Goal: Task Accomplishment & Management: Use online tool/utility

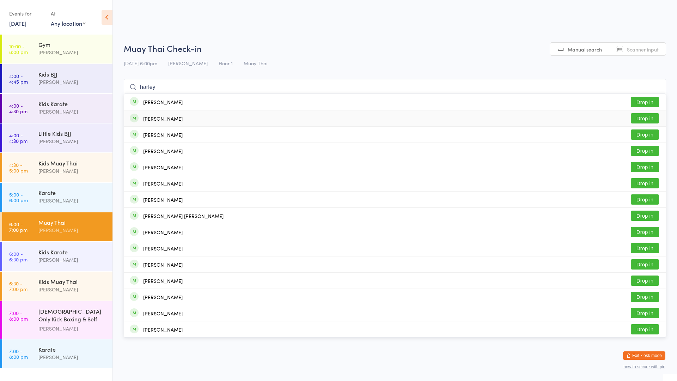
type input "harley"
click at [638, 118] on button "Drop in" at bounding box center [645, 118] width 28 height 10
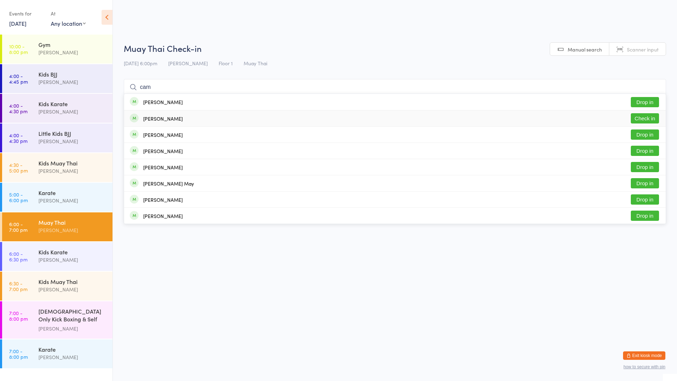
type input "cam"
click at [635, 115] on button "Check in" at bounding box center [645, 118] width 28 height 10
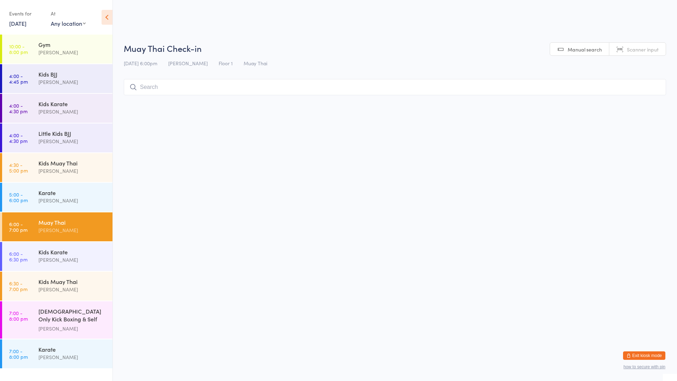
click at [157, 86] on input "search" at bounding box center [395, 87] width 542 height 16
type input "r"
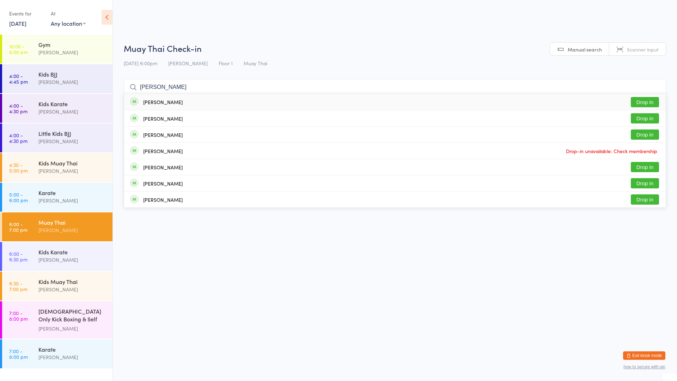
type input "[PERSON_NAME]"
click at [158, 105] on div "[PERSON_NAME]" at bounding box center [163, 102] width 40 height 6
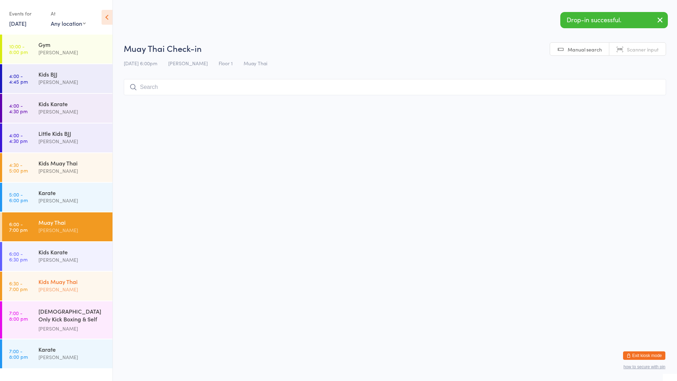
click at [64, 283] on div "Kids Muay Thai" at bounding box center [72, 282] width 68 height 8
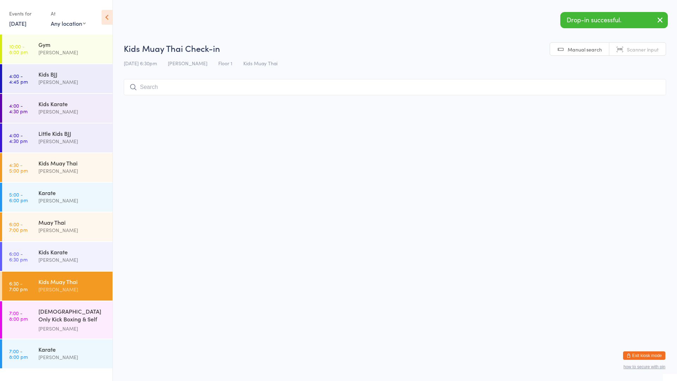
click at [157, 83] on input "search" at bounding box center [395, 87] width 542 height 16
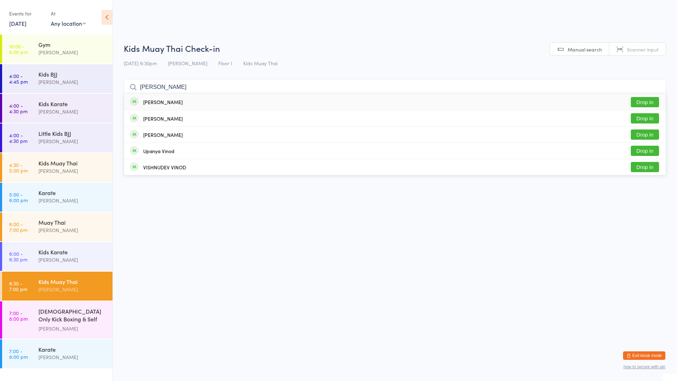
type input "[PERSON_NAME]"
click at [160, 103] on div "[PERSON_NAME]" at bounding box center [163, 102] width 40 height 6
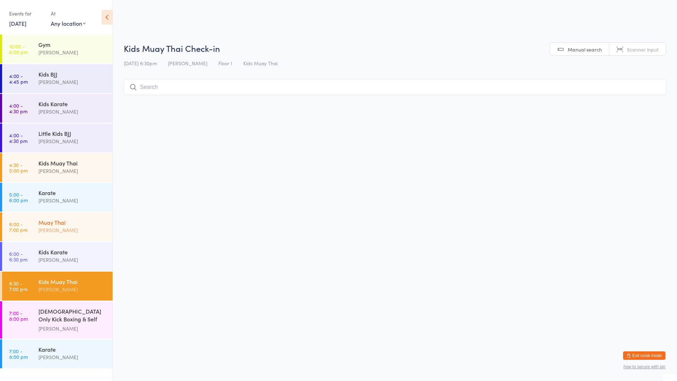
click at [52, 224] on div "Muay Thai" at bounding box center [72, 222] width 68 height 8
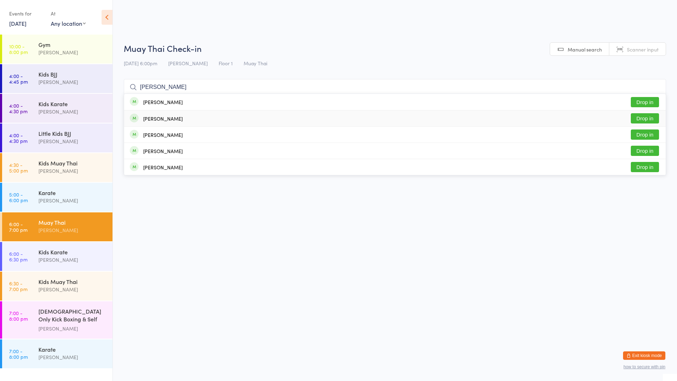
type input "[PERSON_NAME]"
click at [648, 115] on button "Drop in" at bounding box center [645, 118] width 28 height 10
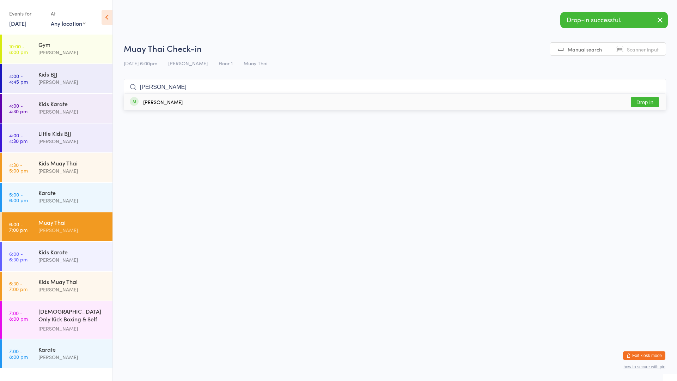
type input "[PERSON_NAME]"
click at [650, 101] on button "Drop in" at bounding box center [645, 102] width 28 height 10
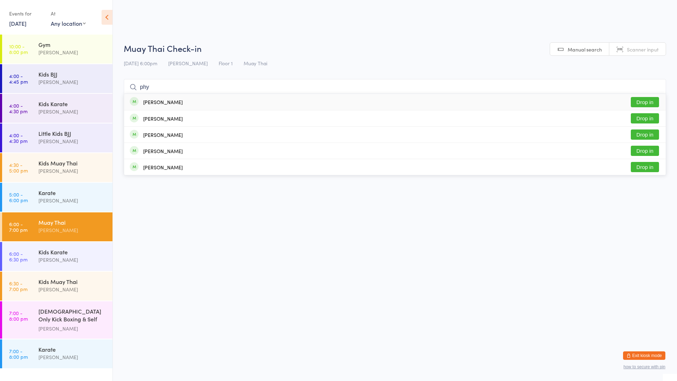
type input "phy"
click at [164, 104] on div "[PERSON_NAME]" at bounding box center [163, 102] width 40 height 6
type input "phy"
click at [169, 115] on div "[PERSON_NAME]" at bounding box center [156, 119] width 53 height 8
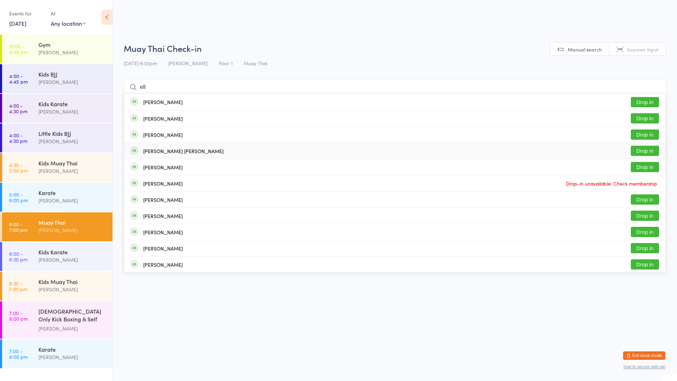
type input "ell"
click at [210, 152] on div "[PERSON_NAME] [PERSON_NAME] Drop in" at bounding box center [395, 151] width 542 height 16
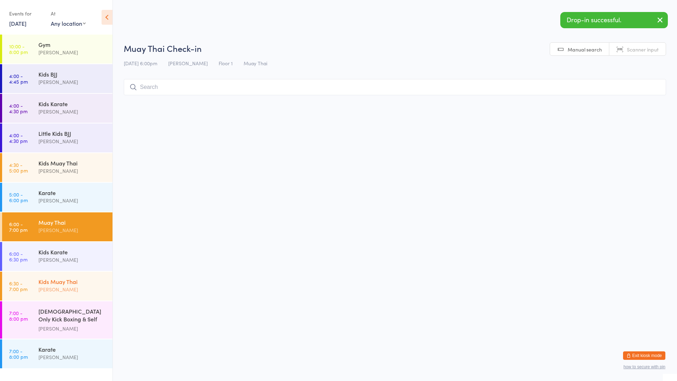
click at [70, 282] on div "Kids Muay Thai" at bounding box center [72, 282] width 68 height 8
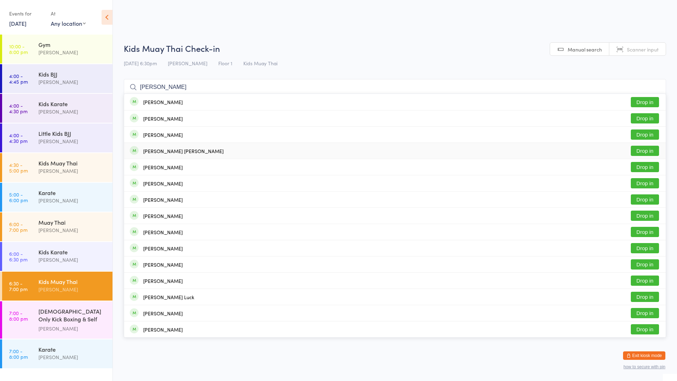
type input "[PERSON_NAME]"
click at [174, 153] on div "[PERSON_NAME] [PERSON_NAME]" at bounding box center [183, 151] width 80 height 6
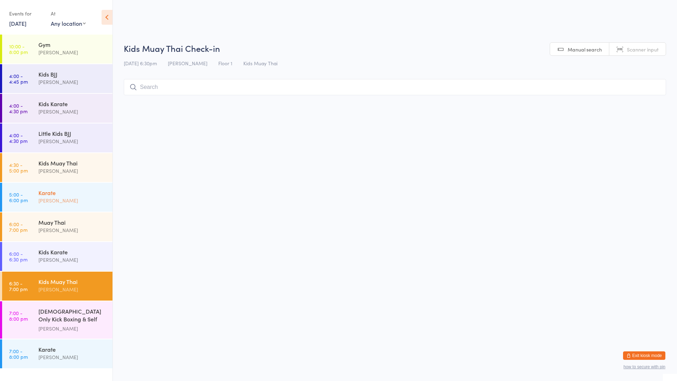
click at [102, 195] on div "Karate" at bounding box center [72, 193] width 68 height 8
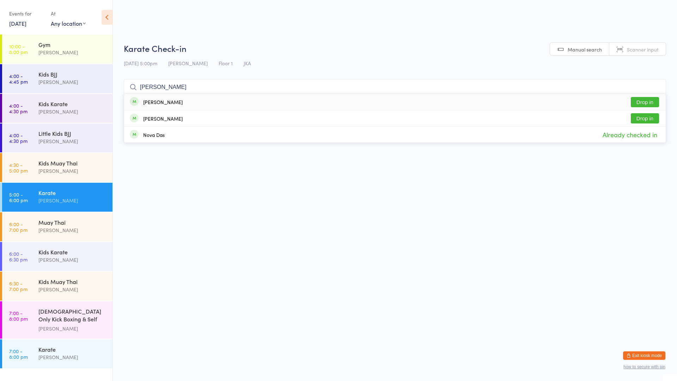
type input "[PERSON_NAME]"
drag, startPoint x: 172, startPoint y: 103, endPoint x: 175, endPoint y: 99, distance: 4.2
click at [175, 99] on div "[PERSON_NAME] Drop in" at bounding box center [395, 102] width 542 height 16
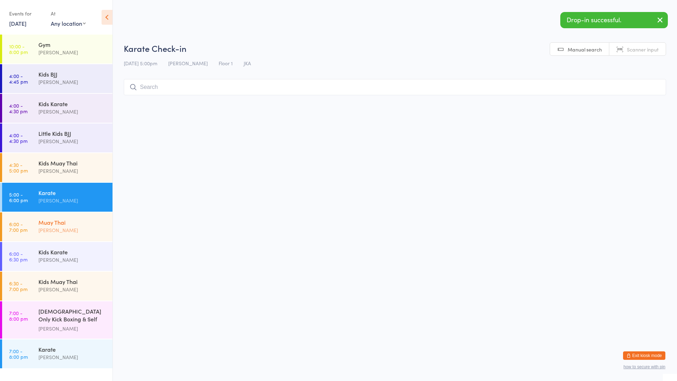
click at [69, 226] on div "Muay Thai" at bounding box center [72, 222] width 68 height 8
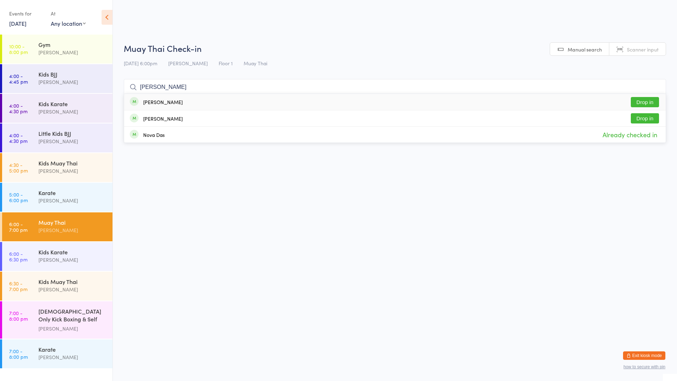
type input "[PERSON_NAME]"
click at [174, 101] on div "[PERSON_NAME] Drop in" at bounding box center [395, 102] width 542 height 16
type input "[PERSON_NAME]"
click at [177, 106] on div "[PERSON_NAME] Drop in" at bounding box center [395, 102] width 542 height 16
type input "lore"
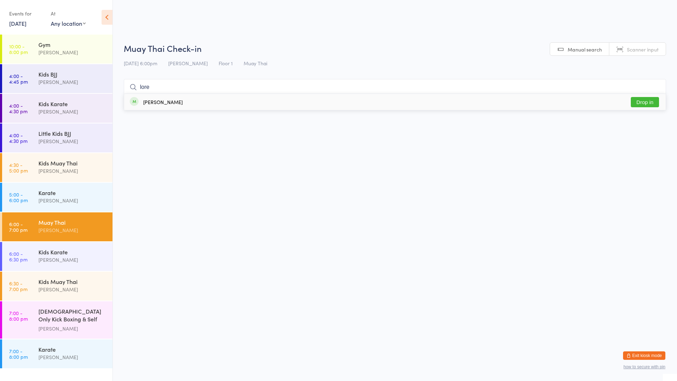
click at [156, 96] on div "[PERSON_NAME] Drop in" at bounding box center [395, 102] width 542 height 16
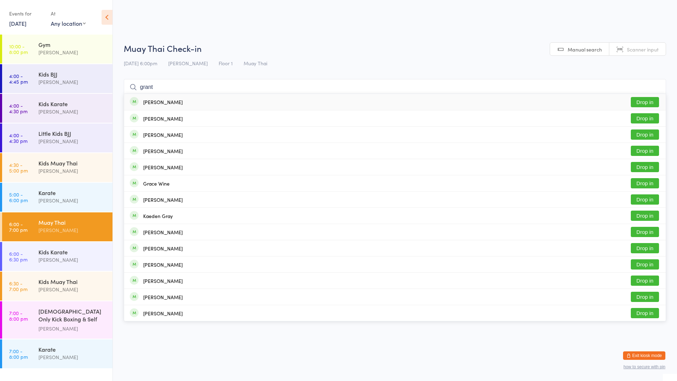
type input "grant"
click at [151, 104] on div "[PERSON_NAME] Drop in" at bounding box center [395, 102] width 542 height 16
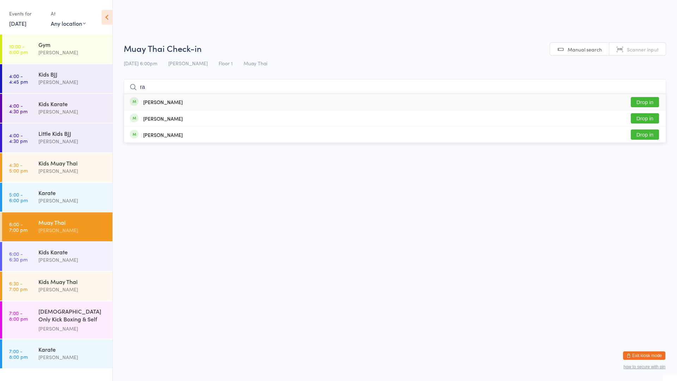
type input "r"
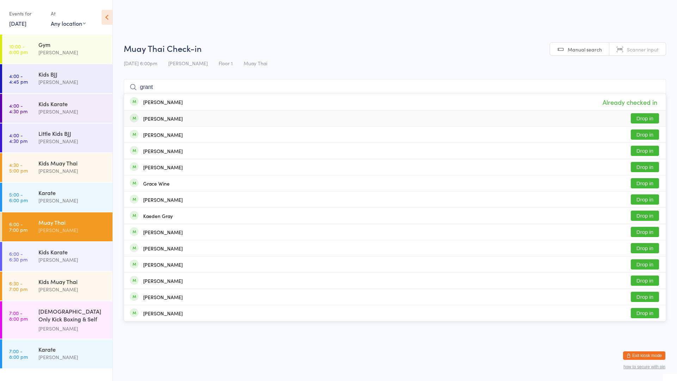
type input "grant"
drag, startPoint x: 137, startPoint y: 117, endPoint x: 133, endPoint y: 107, distance: 10.7
click at [137, 114] on div "[PERSON_NAME] Drop in" at bounding box center [395, 118] width 542 height 16
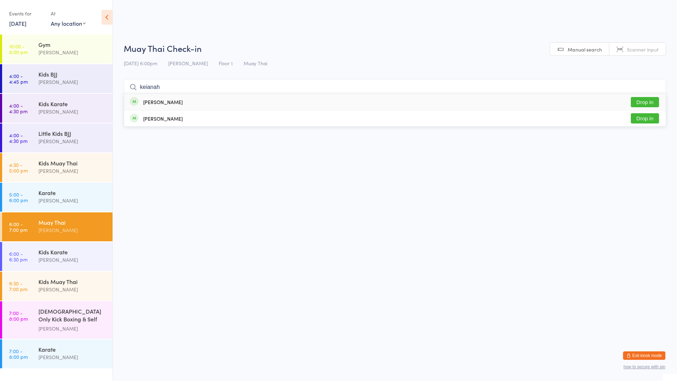
type input "keianah"
click at [644, 103] on button "Drop in" at bounding box center [645, 102] width 28 height 10
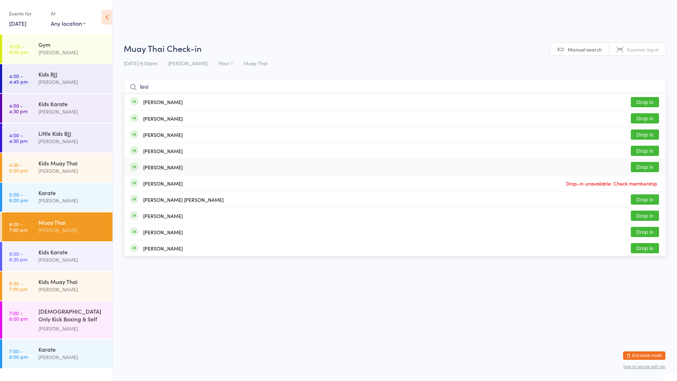
type input "levi"
click at [85, 260] on div "[PERSON_NAME]" at bounding box center [72, 260] width 68 height 8
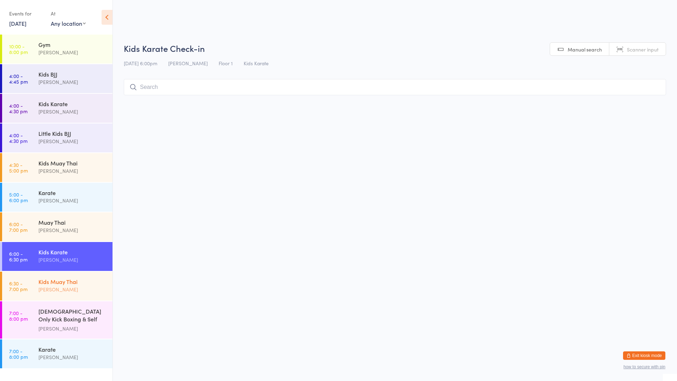
click at [85, 284] on div "Kids Muay Thai" at bounding box center [72, 282] width 68 height 8
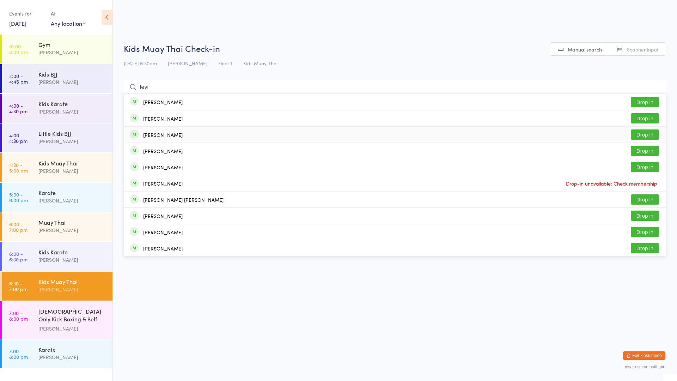
type input "levi"
click at [640, 135] on button "Drop in" at bounding box center [645, 134] width 28 height 10
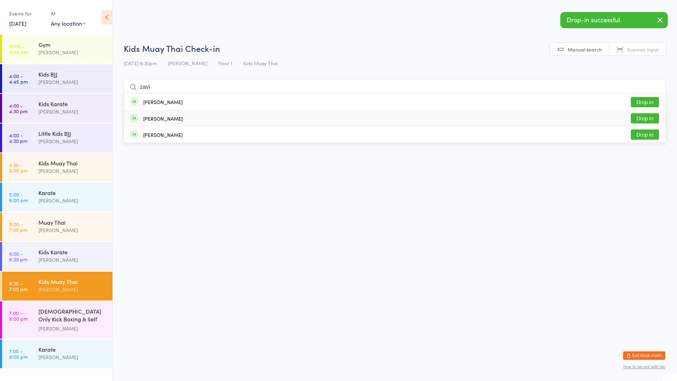
type input "zavi"
click at [643, 116] on button "Drop in" at bounding box center [645, 118] width 28 height 10
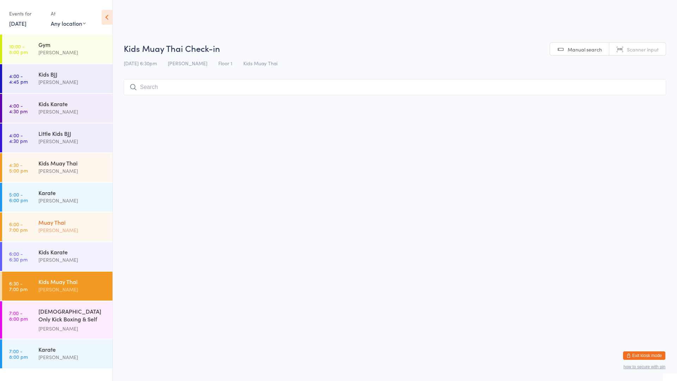
click at [69, 234] on div "[PERSON_NAME]" at bounding box center [72, 230] width 68 height 8
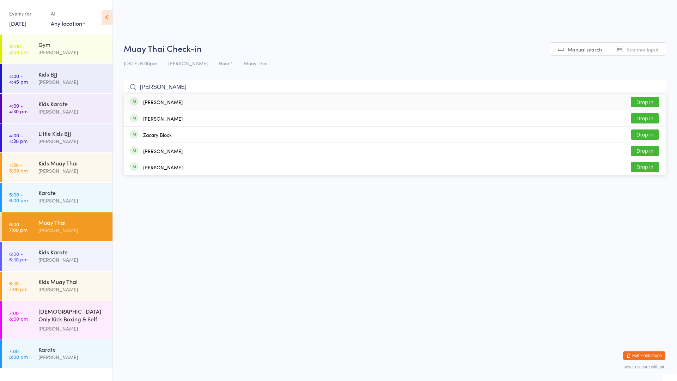
type input "[PERSON_NAME]"
click at [642, 99] on button "Drop in" at bounding box center [645, 102] width 28 height 10
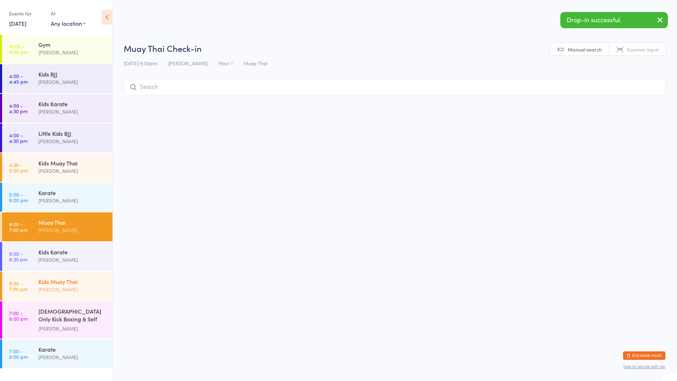
click at [58, 286] on div "[PERSON_NAME]" at bounding box center [72, 289] width 68 height 8
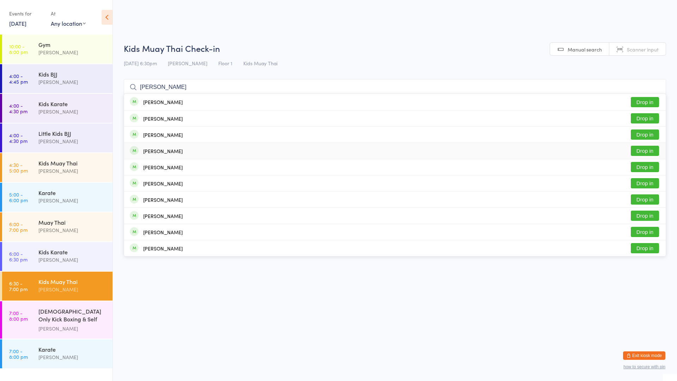
type input "[PERSON_NAME]"
click at [643, 150] on button "Drop in" at bounding box center [645, 151] width 28 height 10
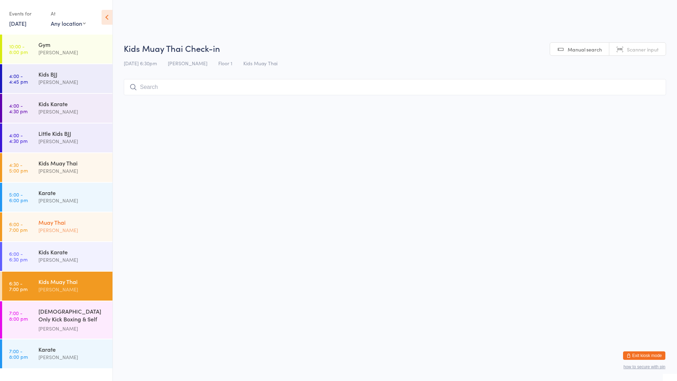
click at [62, 236] on div "Muay Thai [PERSON_NAME]" at bounding box center [75, 226] width 74 height 28
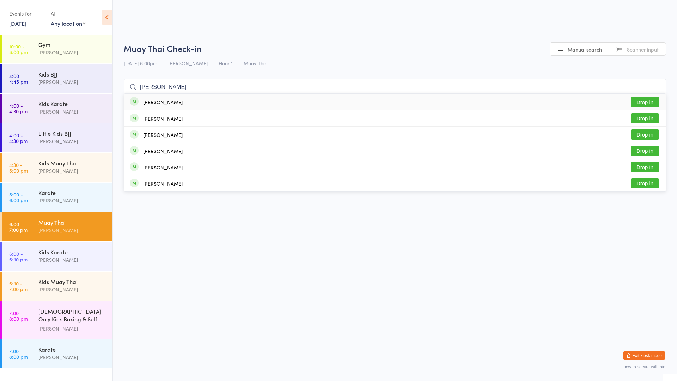
type input "[PERSON_NAME]"
click at [163, 101] on div "[PERSON_NAME]" at bounding box center [163, 102] width 40 height 6
type input "aar"
click at [153, 120] on div "[PERSON_NAME]" at bounding box center [163, 119] width 40 height 6
type input "[PERSON_NAME]"
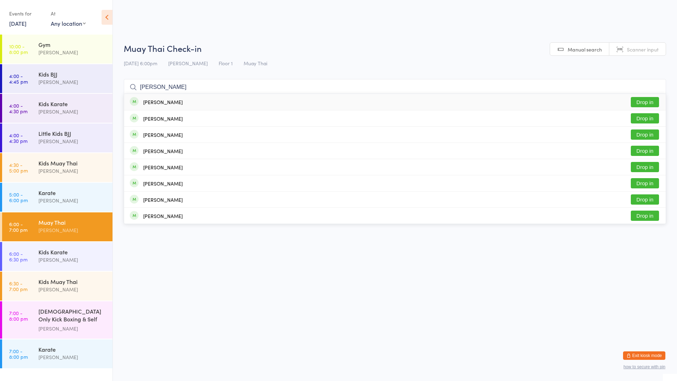
click at [143, 101] on div "[PERSON_NAME]" at bounding box center [163, 102] width 40 height 6
type input "harbaani"
click at [644, 103] on button "Drop in" at bounding box center [645, 102] width 28 height 10
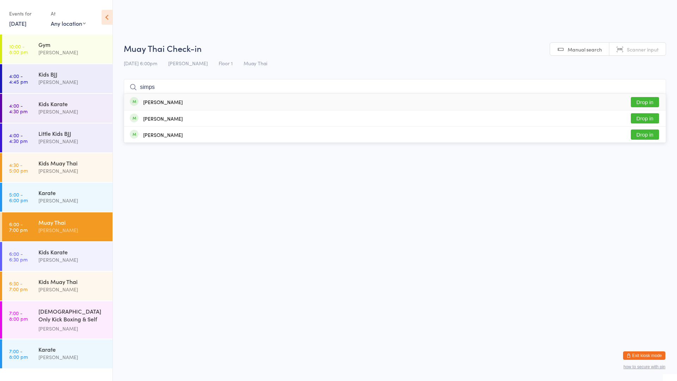
type input "simps"
click at [636, 104] on button "Drop in" at bounding box center [645, 102] width 28 height 10
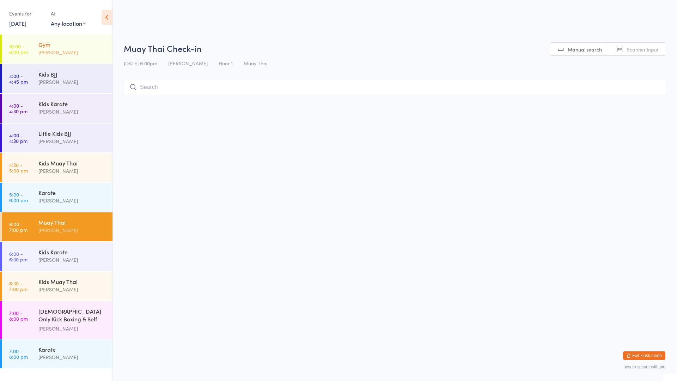
click at [92, 58] on div "Gym [PERSON_NAME]" at bounding box center [75, 49] width 74 height 28
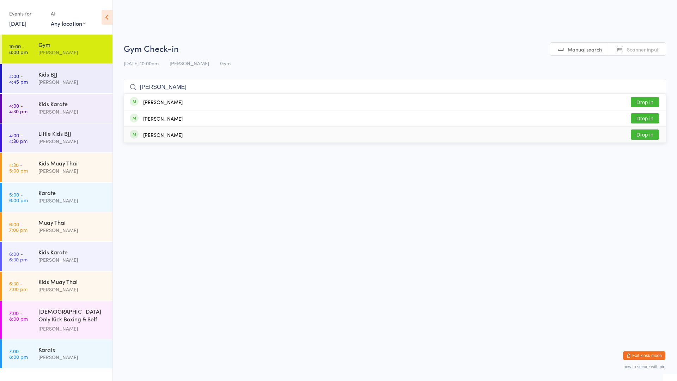
type input "[PERSON_NAME]"
click at [150, 134] on div "[PERSON_NAME]" at bounding box center [163, 135] width 40 height 6
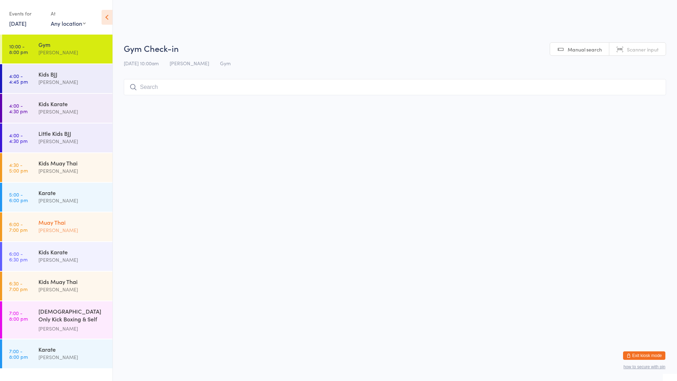
drag, startPoint x: 62, startPoint y: 227, endPoint x: 68, endPoint y: 224, distance: 6.3
click at [63, 227] on div "[PERSON_NAME]" at bounding box center [72, 230] width 68 height 8
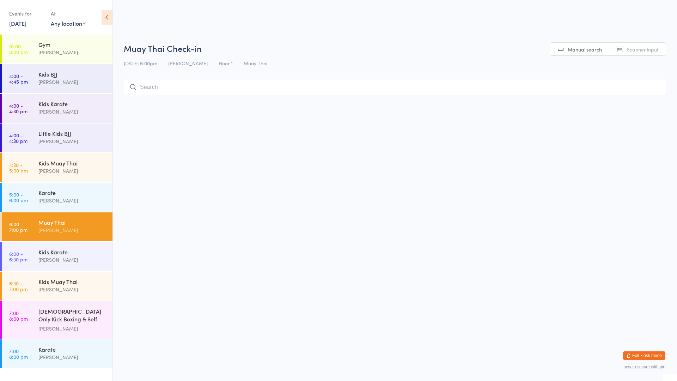
drag, startPoint x: 204, startPoint y: 87, endPoint x: 204, endPoint y: 84, distance: 3.6
click at [204, 84] on input "search" at bounding box center [395, 87] width 542 height 16
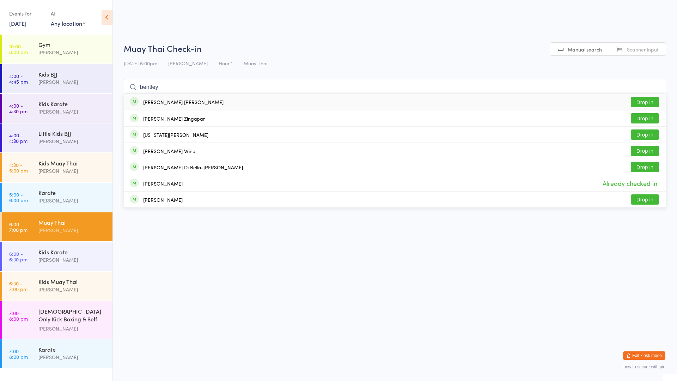
type input "bentley"
click at [644, 103] on button "Drop in" at bounding box center [645, 102] width 28 height 10
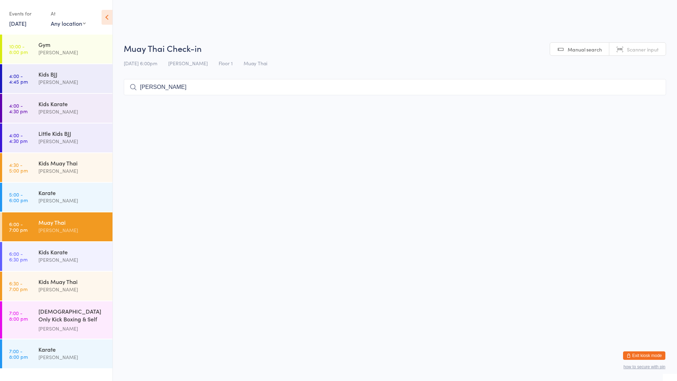
type input "J"
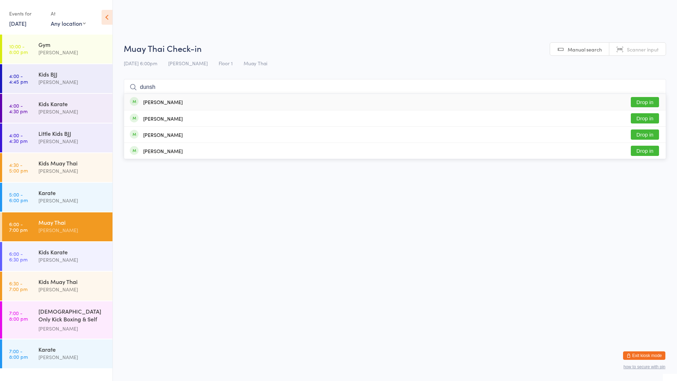
type input "dunsh"
click at [174, 99] on div "[PERSON_NAME]" at bounding box center [163, 102] width 40 height 6
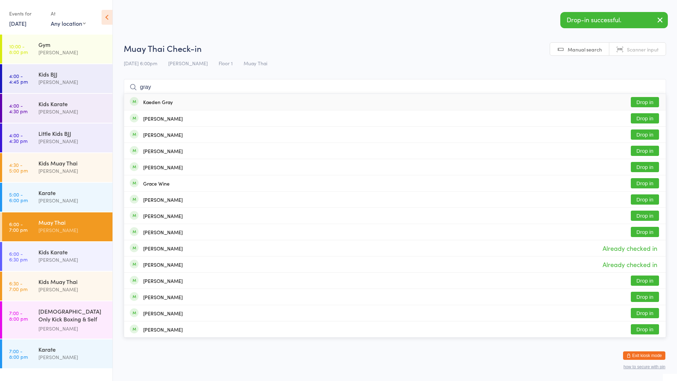
type input "gray"
click at [174, 104] on div "Kaeden Gray Drop in" at bounding box center [395, 102] width 542 height 16
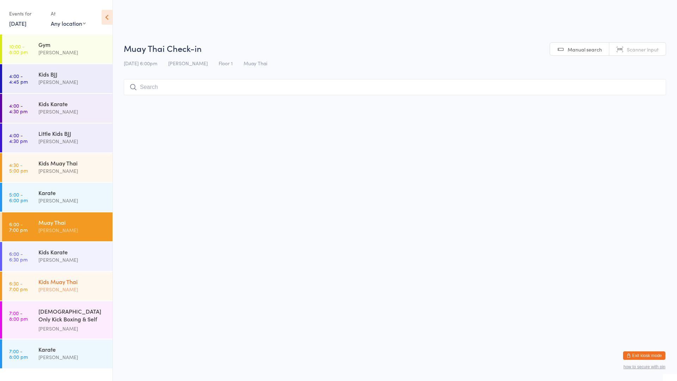
click at [63, 282] on div "Kids Muay Thai" at bounding box center [72, 282] width 68 height 8
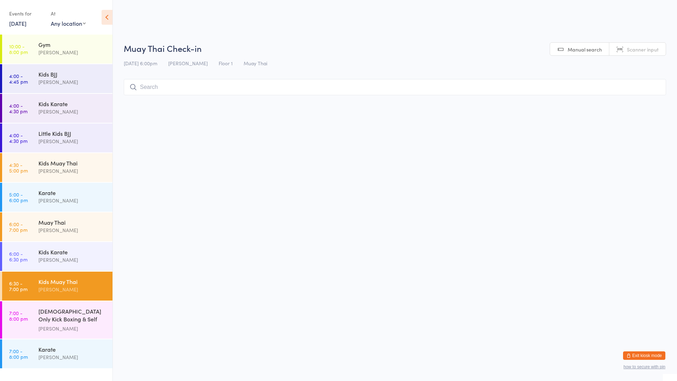
click at [65, 281] on div "Kids Muay Thai" at bounding box center [72, 282] width 68 height 8
click at [66, 279] on div "Kids Muay Thai" at bounding box center [72, 282] width 68 height 8
click at [64, 259] on div "[PERSON_NAME]" at bounding box center [72, 260] width 68 height 8
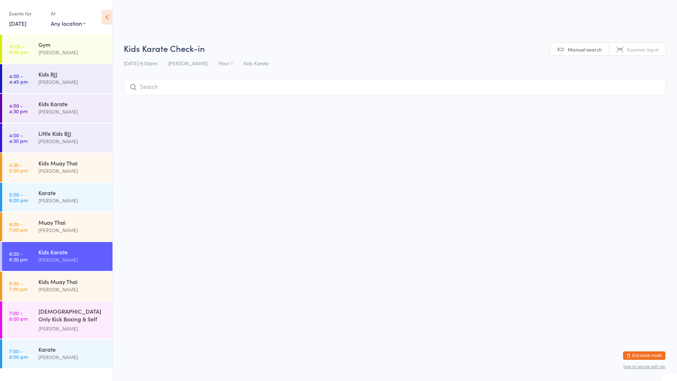
click at [178, 88] on input "search" at bounding box center [395, 87] width 542 height 16
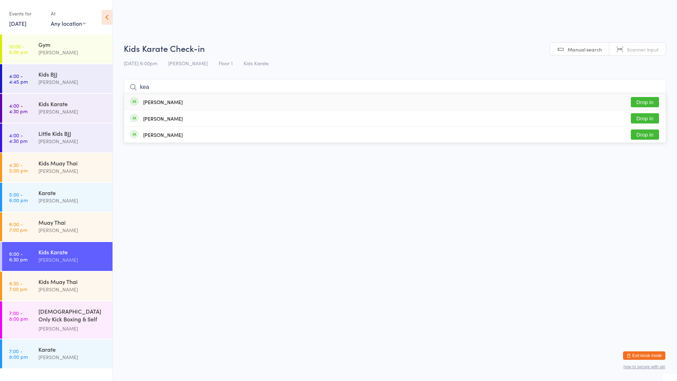
type input "kea"
click at [644, 103] on button "Drop in" at bounding box center [645, 102] width 28 height 10
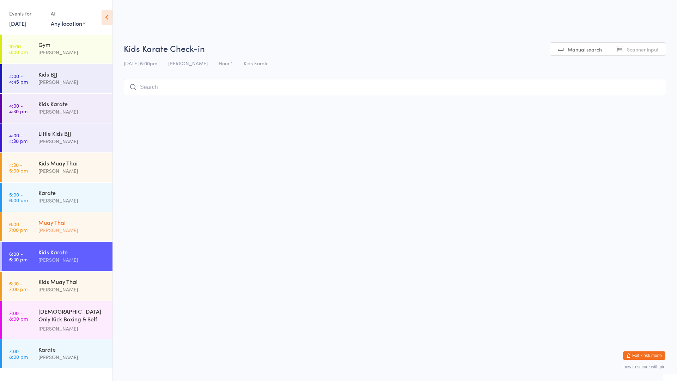
click at [86, 225] on div "Muay Thai" at bounding box center [72, 222] width 68 height 8
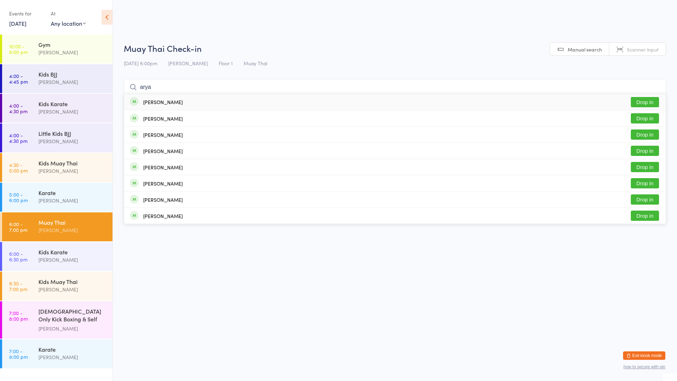
type input "arya"
click at [152, 104] on div "[PERSON_NAME]" at bounding box center [163, 102] width 40 height 6
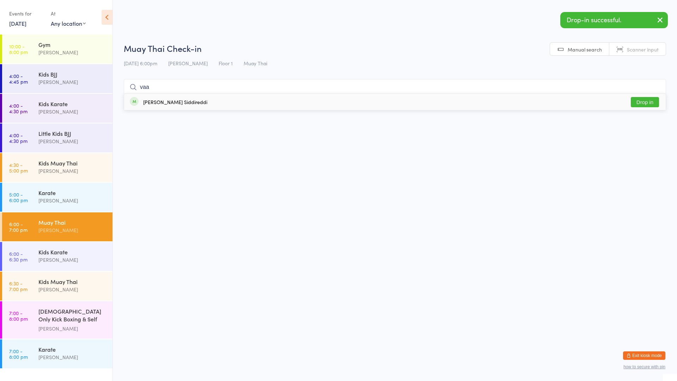
type input "vaa"
drag, startPoint x: 152, startPoint y: 104, endPoint x: 155, endPoint y: 101, distance: 4.3
click at [153, 103] on div "[PERSON_NAME] Siddireddi" at bounding box center [175, 102] width 64 height 6
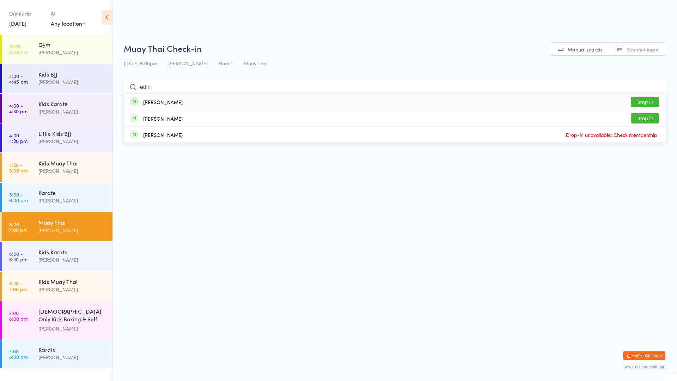
type input "edin"
drag, startPoint x: 157, startPoint y: 102, endPoint x: 143, endPoint y: 103, distance: 13.8
drag, startPoint x: 143, startPoint y: 103, endPoint x: 644, endPoint y: 99, distance: 501.2
drag, startPoint x: 644, startPoint y: 99, endPoint x: 440, endPoint y: 99, distance: 203.9
click at [440, 99] on div "[PERSON_NAME] Drop in" at bounding box center [395, 102] width 542 height 16
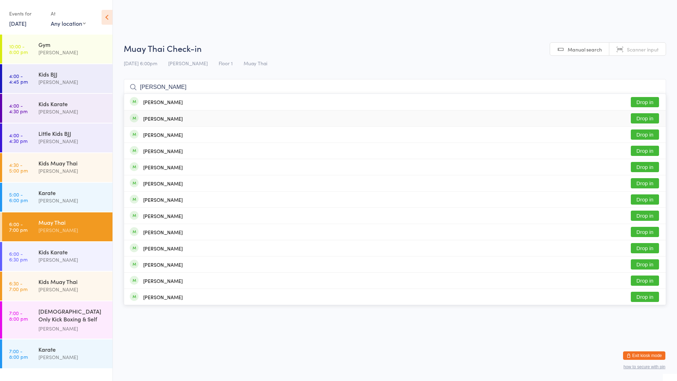
type input "[PERSON_NAME]"
click at [407, 114] on div "[PERSON_NAME] Drop in" at bounding box center [395, 118] width 542 height 16
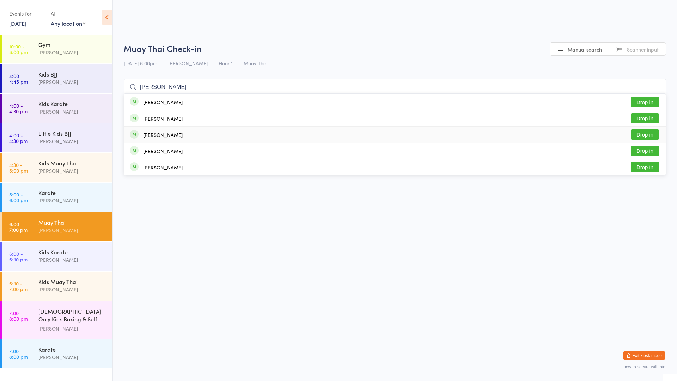
type input "[PERSON_NAME]"
click at [194, 138] on div "[PERSON_NAME] Drop in" at bounding box center [395, 135] width 542 height 16
type input "kali"
click at [635, 102] on button "Drop in" at bounding box center [645, 102] width 28 height 10
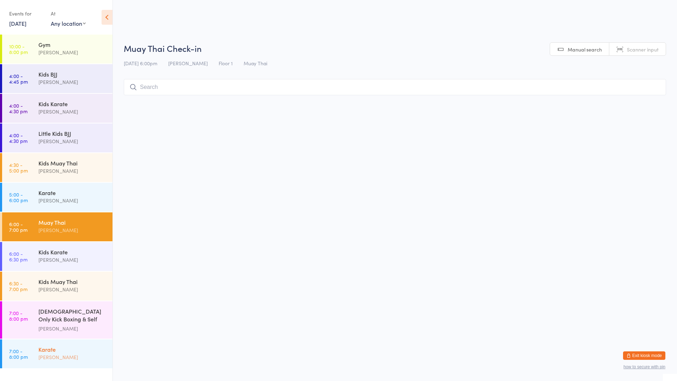
click at [55, 346] on div "Karate" at bounding box center [72, 349] width 68 height 8
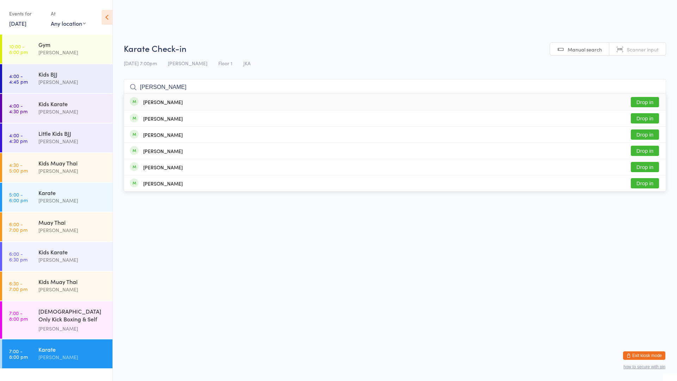
type input "[PERSON_NAME]"
click at [642, 101] on button "Drop in" at bounding box center [645, 102] width 28 height 10
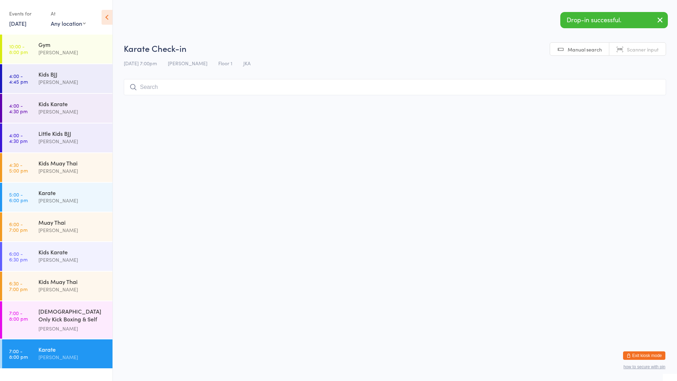
click at [43, 358] on div "[PERSON_NAME]" at bounding box center [72, 357] width 68 height 8
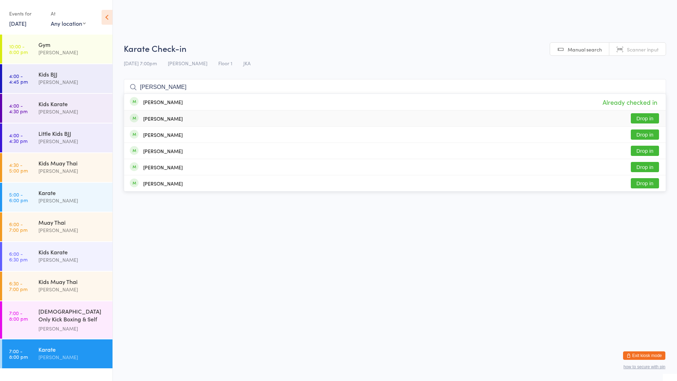
type input "[PERSON_NAME]"
click at [646, 116] on button "Drop in" at bounding box center [645, 118] width 28 height 10
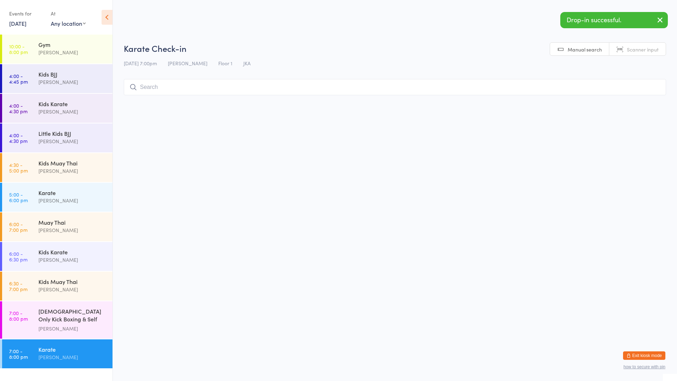
click at [66, 353] on div "[PERSON_NAME]" at bounding box center [72, 357] width 68 height 8
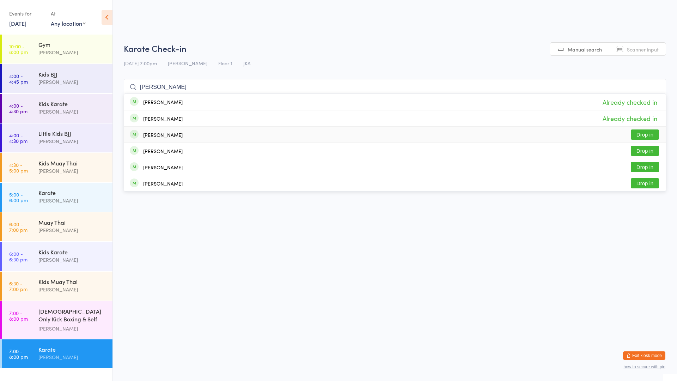
type input "[PERSON_NAME]"
click at [644, 134] on button "Drop in" at bounding box center [645, 134] width 28 height 10
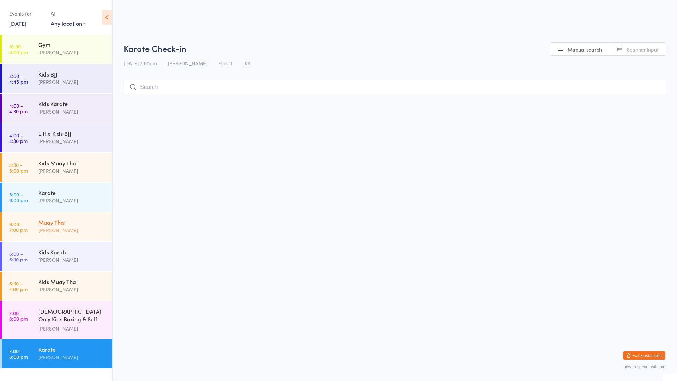
click at [60, 225] on div "Muay Thai" at bounding box center [72, 222] width 68 height 8
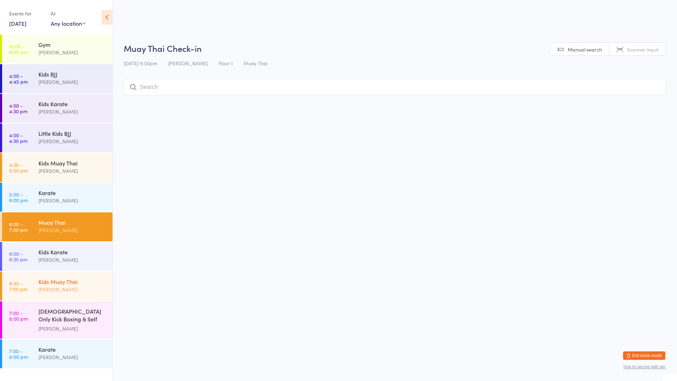
click at [73, 292] on div "[PERSON_NAME]" at bounding box center [72, 289] width 68 height 8
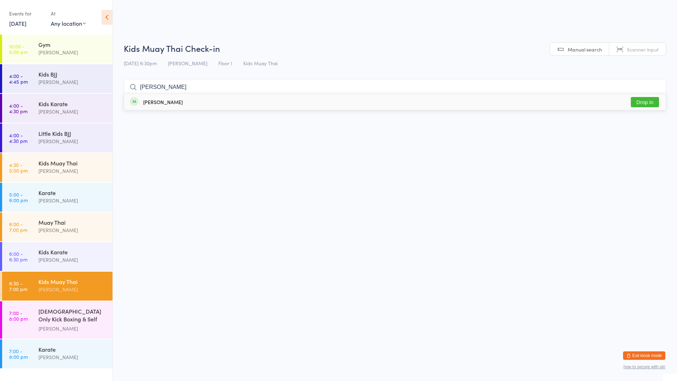
type input "[PERSON_NAME]"
click at [637, 97] on button "Drop in" at bounding box center [645, 102] width 28 height 10
click at [52, 348] on div "Karate" at bounding box center [72, 349] width 68 height 8
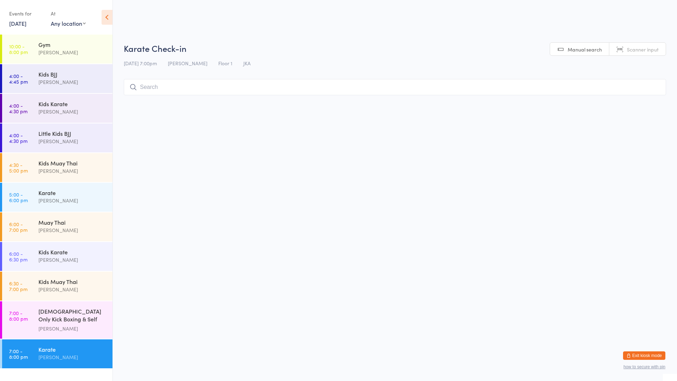
click at [156, 85] on input "search" at bounding box center [395, 87] width 542 height 16
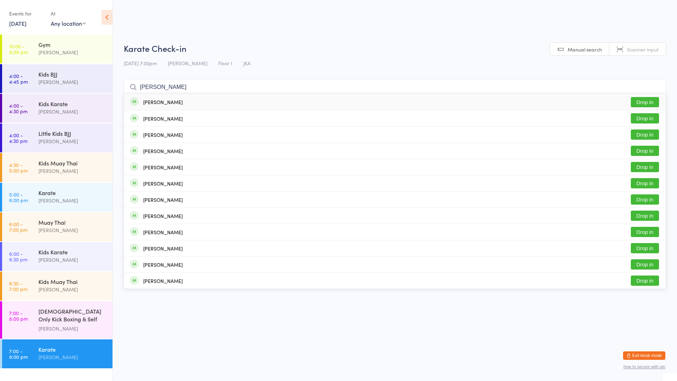
type input "[PERSON_NAME]"
click at [645, 101] on button "Drop in" at bounding box center [645, 102] width 28 height 10
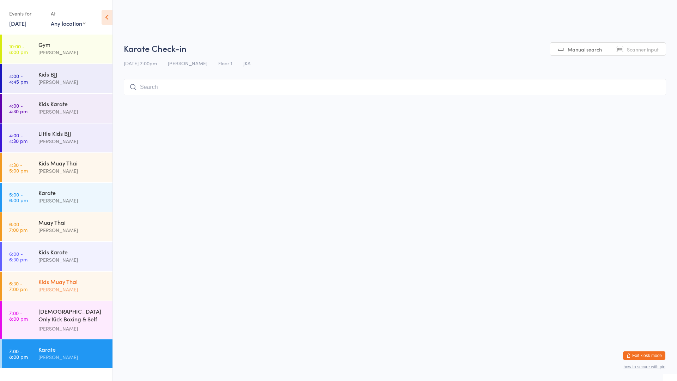
click at [67, 286] on div "[PERSON_NAME]" at bounding box center [72, 289] width 68 height 8
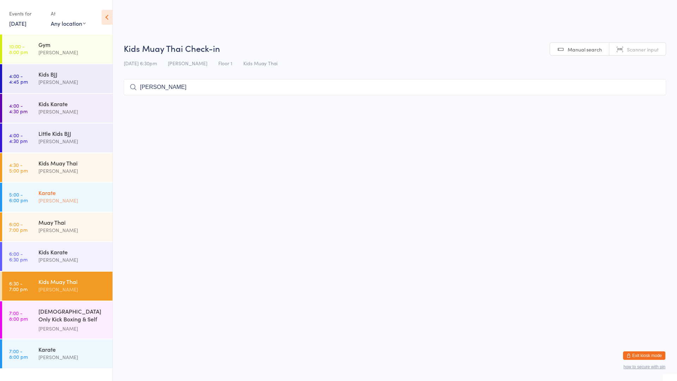
type input "[PERSON_NAME]"
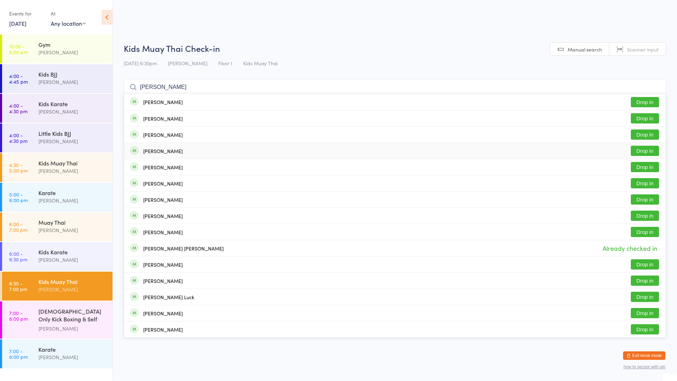
click at [165, 154] on div "[PERSON_NAME]" at bounding box center [156, 151] width 53 height 8
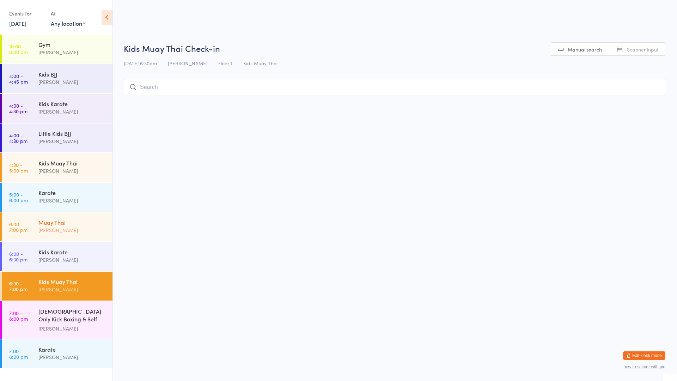
click at [80, 234] on div "[PERSON_NAME]" at bounding box center [72, 230] width 68 height 8
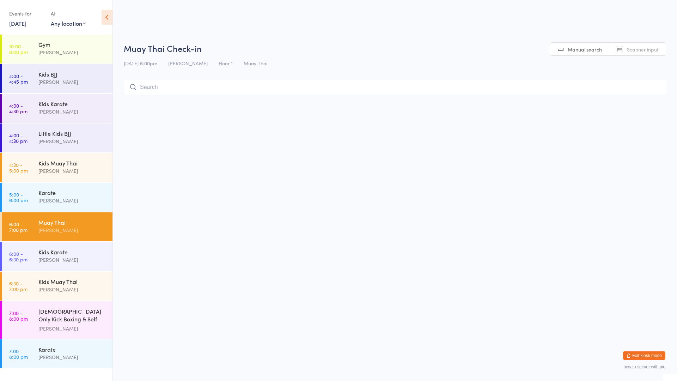
click at [154, 89] on input "search" at bounding box center [395, 87] width 542 height 16
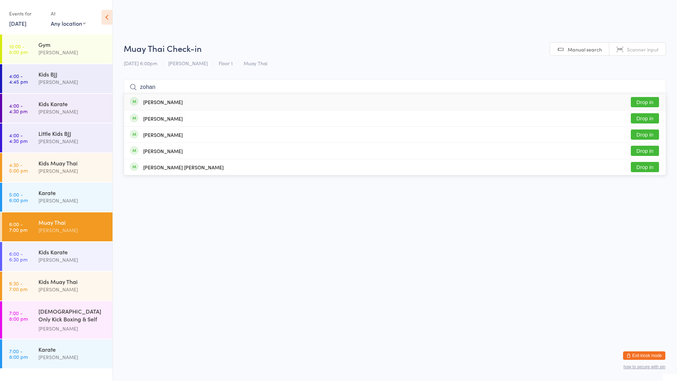
type input "zohan"
click at [639, 101] on button "Drop in" at bounding box center [645, 102] width 28 height 10
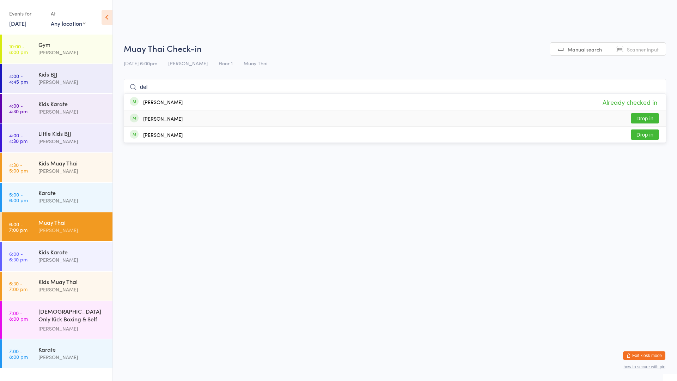
type input "del"
click at [647, 117] on button "Drop in" at bounding box center [645, 118] width 28 height 10
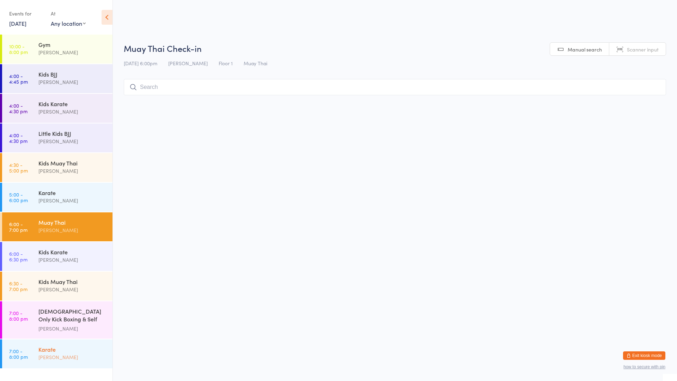
click at [74, 353] on div "[PERSON_NAME]" at bounding box center [72, 357] width 68 height 8
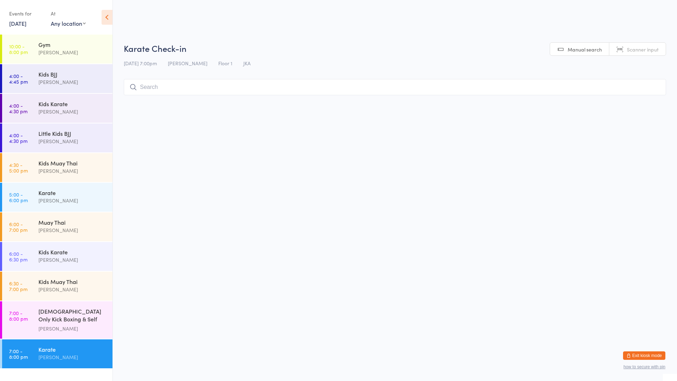
click at [228, 85] on input "search" at bounding box center [395, 87] width 542 height 16
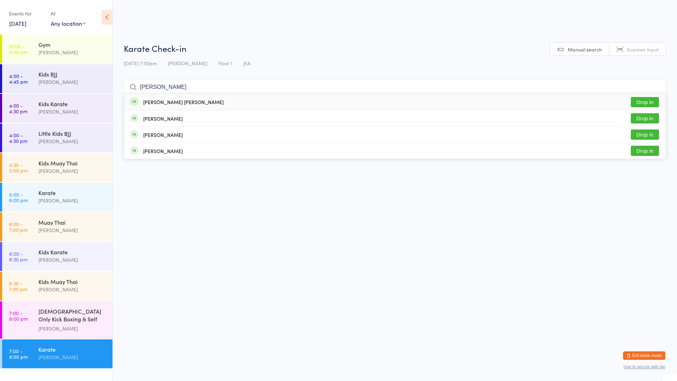
type input "[PERSON_NAME]"
click at [639, 103] on button "Drop in" at bounding box center [645, 102] width 28 height 10
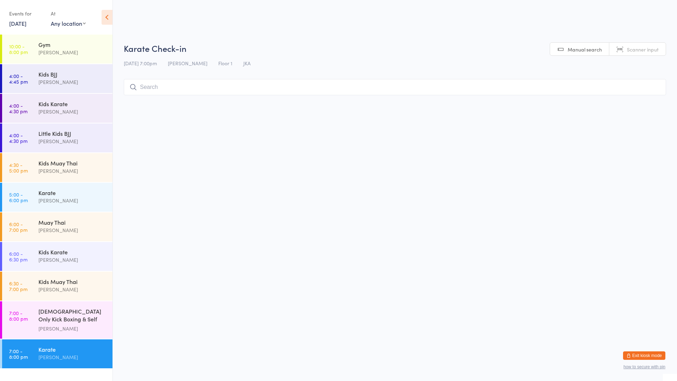
click at [243, 84] on input "search" at bounding box center [395, 87] width 542 height 16
type input "6"
click at [640, 103] on button "Drop in" at bounding box center [645, 102] width 28 height 10
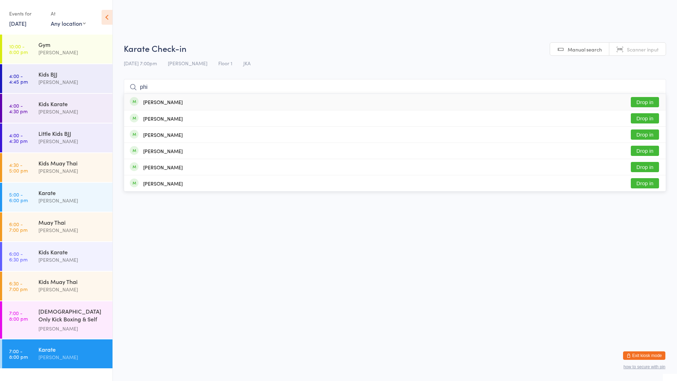
type input "phi"
click at [158, 105] on div "[PERSON_NAME]" at bounding box center [163, 102] width 40 height 6
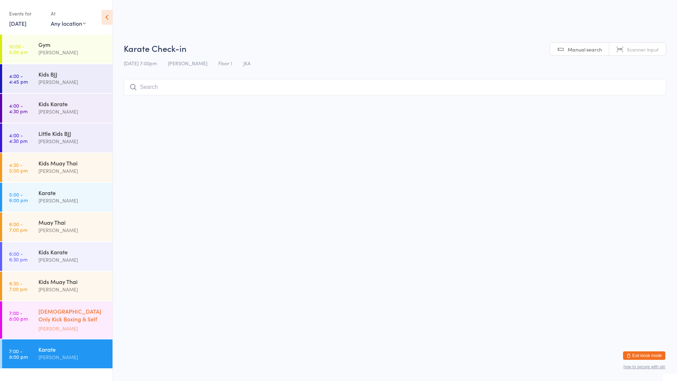
click at [86, 312] on div "[DEMOGRAPHIC_DATA] Only Kick Boxing & Self Defence" at bounding box center [72, 315] width 68 height 17
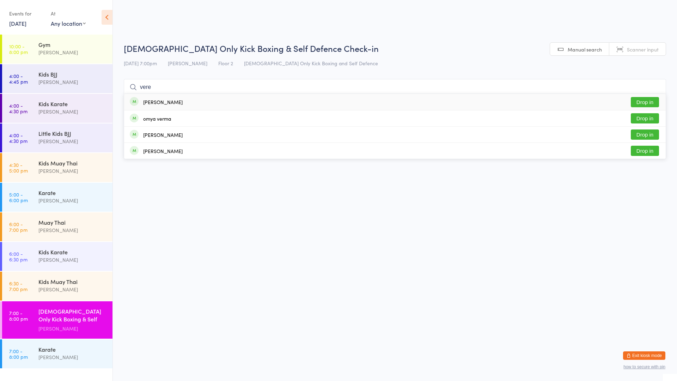
type input "vere"
click at [649, 101] on button "Drop in" at bounding box center [645, 102] width 28 height 10
type input "tel"
click at [638, 102] on button "Drop in" at bounding box center [645, 102] width 28 height 10
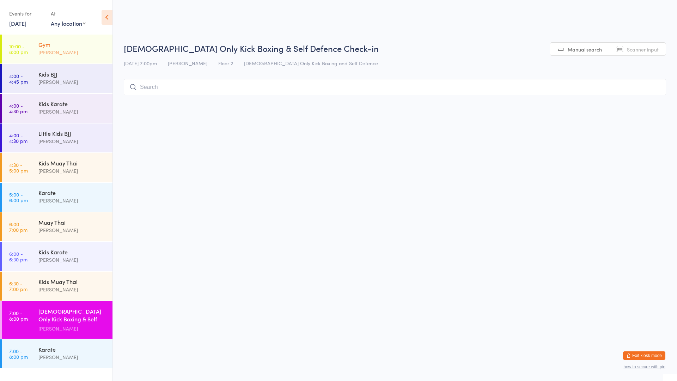
click at [56, 57] on div "Gym [PERSON_NAME]" at bounding box center [75, 49] width 74 height 28
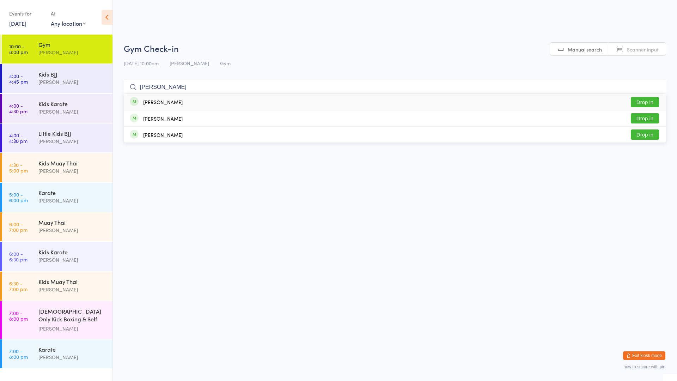
type input "[PERSON_NAME]"
click at [156, 105] on div "[PERSON_NAME]" at bounding box center [163, 102] width 40 height 6
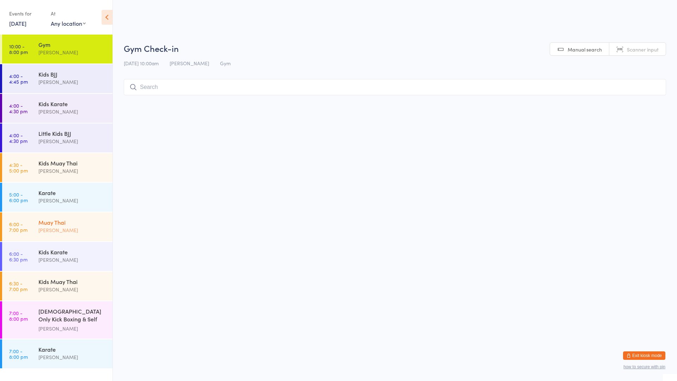
click at [62, 240] on div "Muay Thai [PERSON_NAME]" at bounding box center [75, 226] width 74 height 28
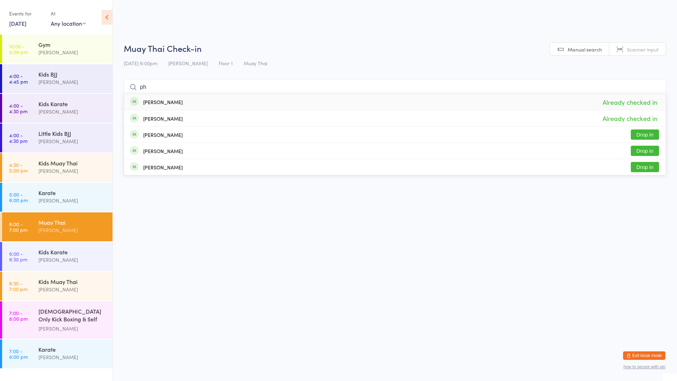
type input "p"
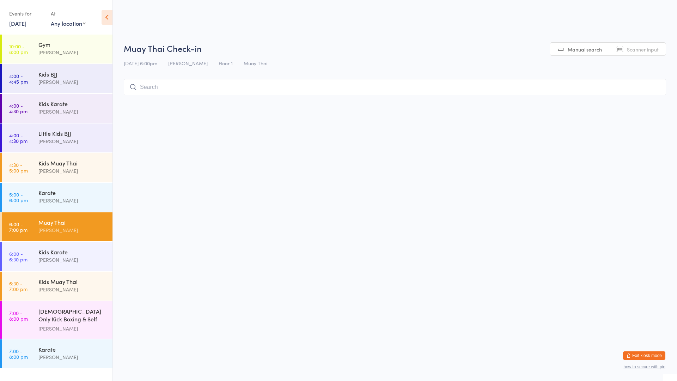
click at [64, 212] on li "5:00 - 6:00 pm Karate [PERSON_NAME]" at bounding box center [56, 198] width 113 height 30
click at [71, 205] on div "Karate [PERSON_NAME]" at bounding box center [75, 197] width 74 height 28
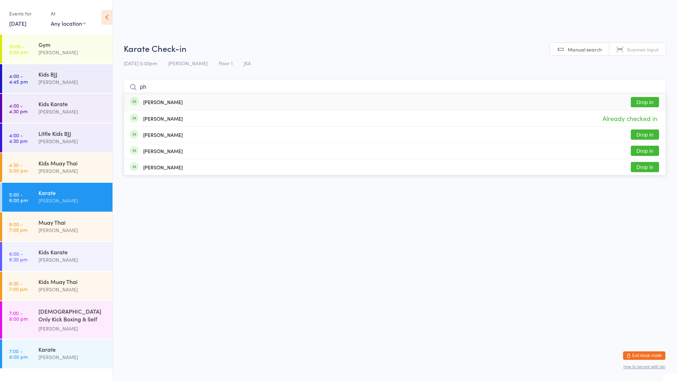
type input "p"
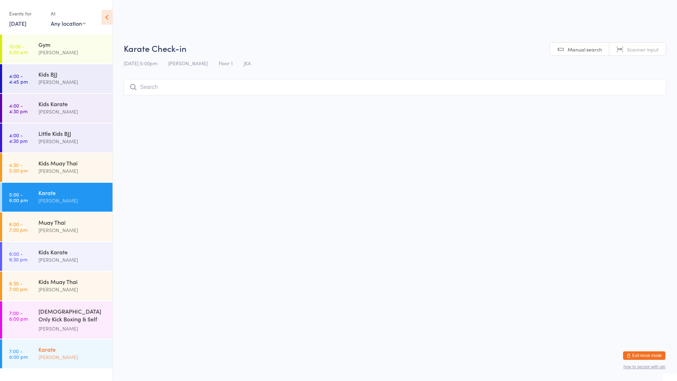
click at [99, 342] on div "Karate [PERSON_NAME]" at bounding box center [75, 353] width 74 height 28
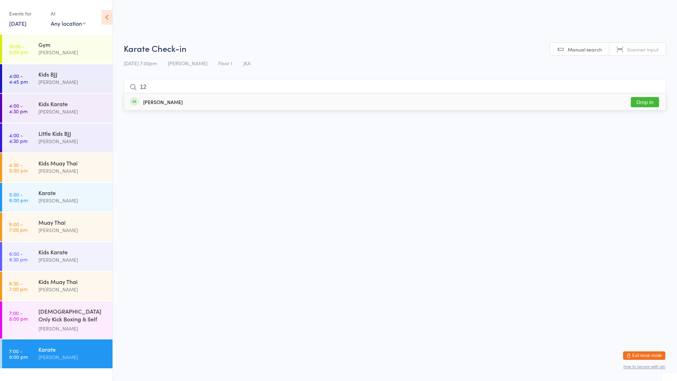
type input "12"
click at [183, 100] on div "[PERSON_NAME] Drop in" at bounding box center [395, 102] width 542 height 16
click at [77, 228] on div "[PERSON_NAME]" at bounding box center [72, 230] width 68 height 8
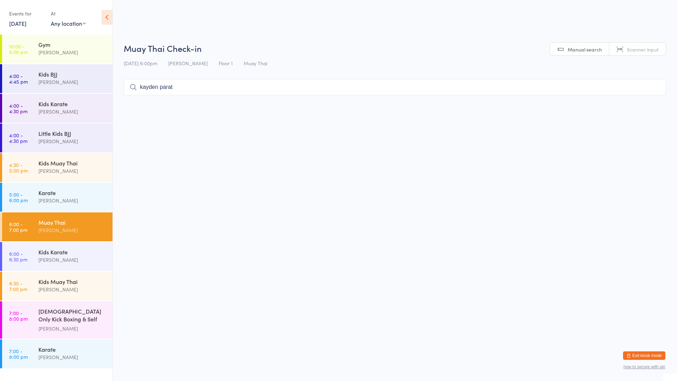
type input "kayden parata"
click at [44, 316] on div "[DEMOGRAPHIC_DATA] Only Kick Boxing & Self Defence" at bounding box center [72, 315] width 68 height 17
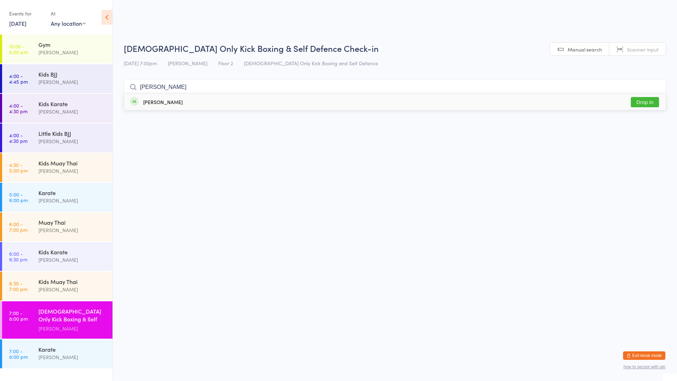
type input "[PERSON_NAME]"
click at [646, 105] on button "Drop in" at bounding box center [645, 102] width 28 height 10
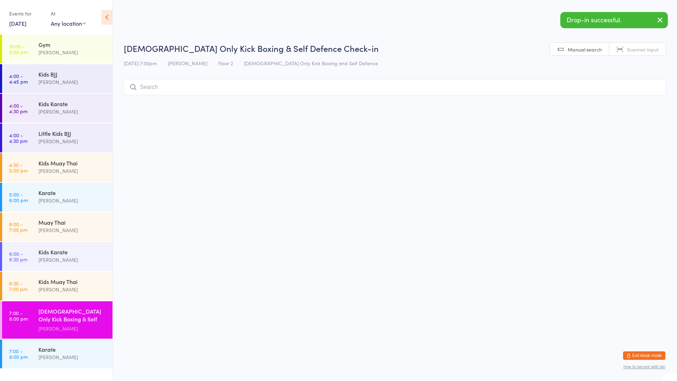
click at [542, 133] on html "You have now entered Kiosk Mode. Members will be able to check themselves in us…" at bounding box center [338, 190] width 677 height 381
